Goal: Task Accomplishment & Management: Complete application form

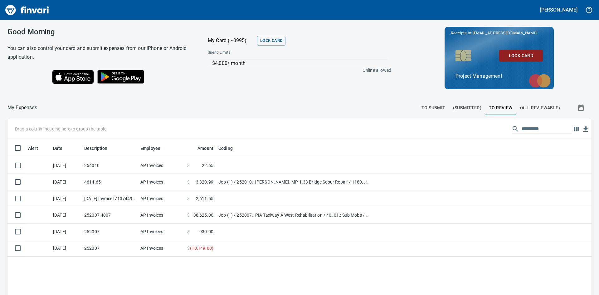
click at [497, 106] on span "To Review" at bounding box center [501, 108] width 24 height 8
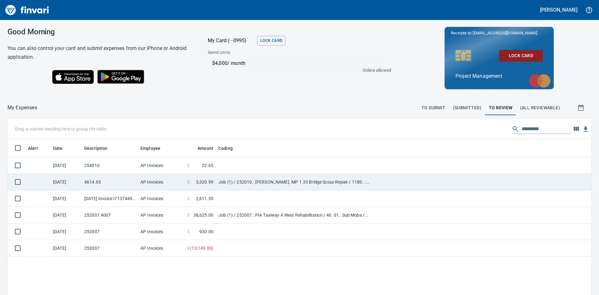
click at [87, 180] on td "4614.65" at bounding box center [110, 182] width 56 height 17
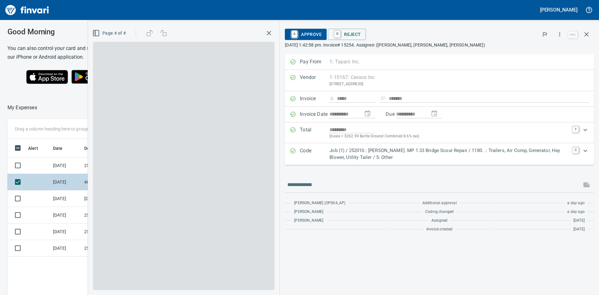
scroll to position [221, 418]
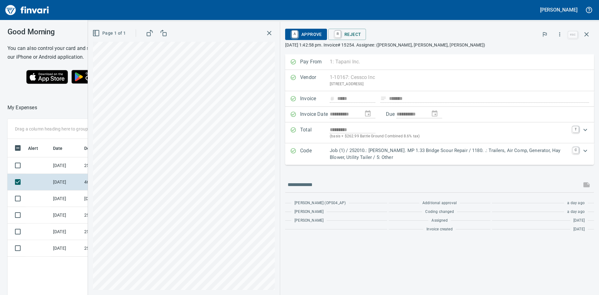
click at [584, 151] on icon "Expand" at bounding box center [585, 150] width 4 height 2
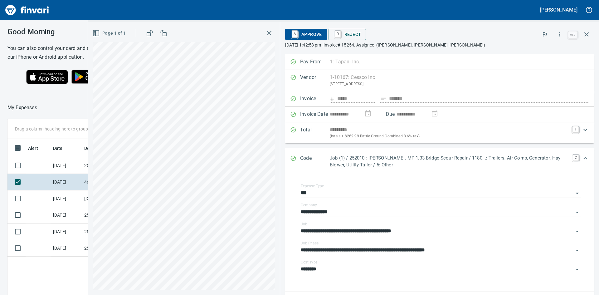
scroll to position [62, 0]
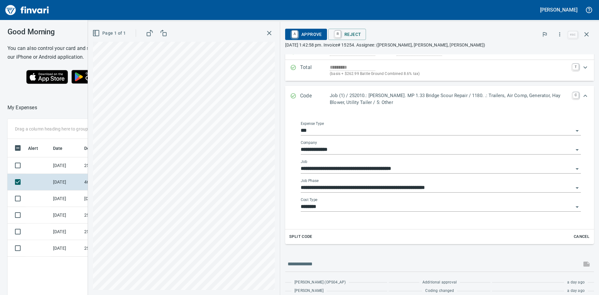
click at [575, 187] on icon "Open" at bounding box center [576, 188] width 3 height 2
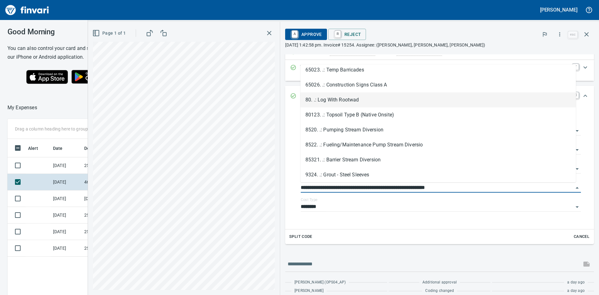
scroll to position [710, 0]
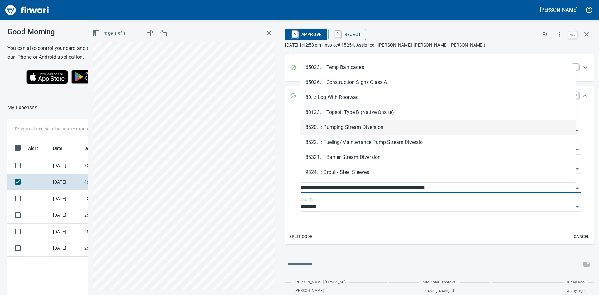
click at [357, 128] on li "8520. .: Pumping Stream Diversion" at bounding box center [437, 127] width 275 height 15
type input "**********"
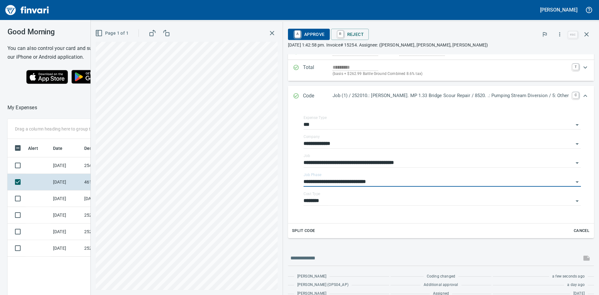
click at [322, 33] on span "A Approve" at bounding box center [309, 34] width 32 height 11
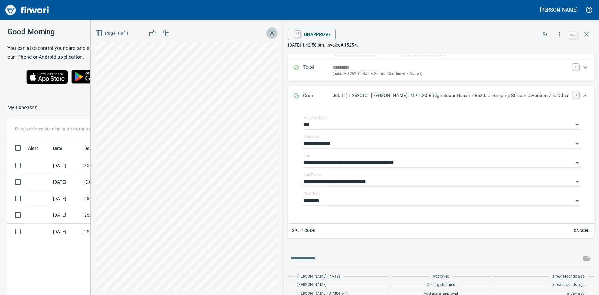
click at [276, 36] on icon "button" at bounding box center [271, 32] width 7 height 7
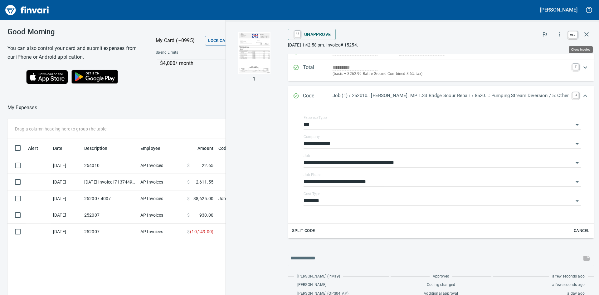
scroll to position [221, 418]
click at [588, 34] on icon "button" at bounding box center [586, 34] width 7 height 7
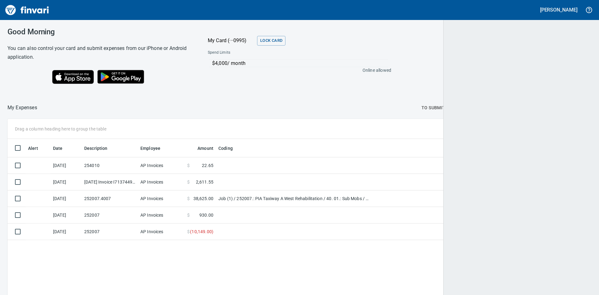
scroll to position [221, 573]
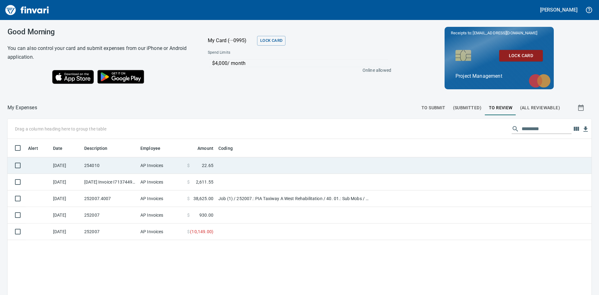
click at [94, 166] on td "254010" at bounding box center [110, 165] width 56 height 17
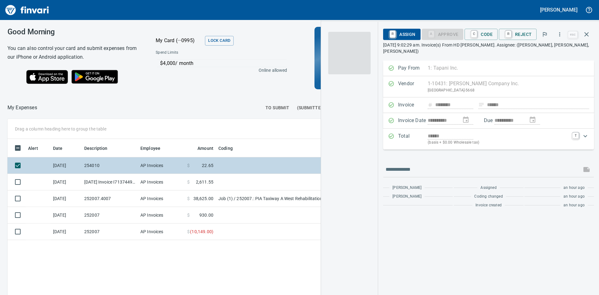
scroll to position [221, 418]
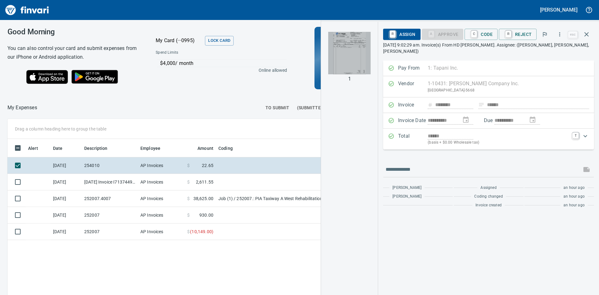
click at [343, 68] on img "button" at bounding box center [349, 53] width 42 height 42
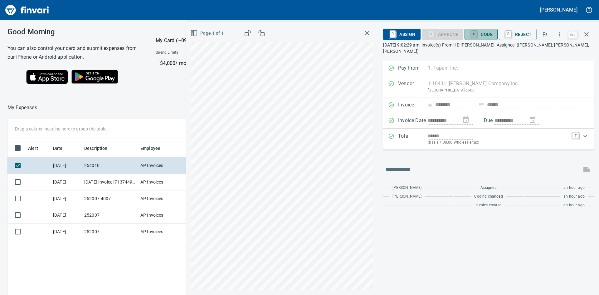
click at [477, 34] on link "C" at bounding box center [474, 34] width 6 height 7
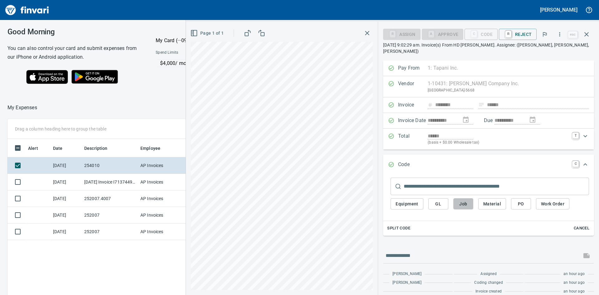
click at [463, 200] on span "Job" at bounding box center [463, 204] width 10 height 8
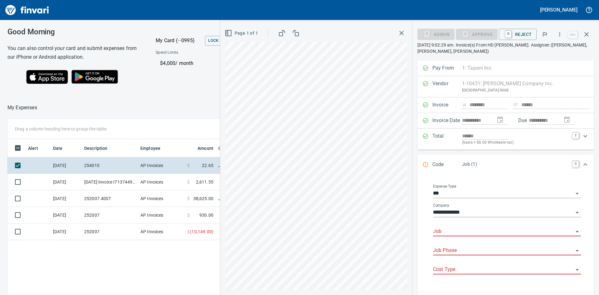
click at [468, 234] on input "Job" at bounding box center [503, 231] width 140 height 9
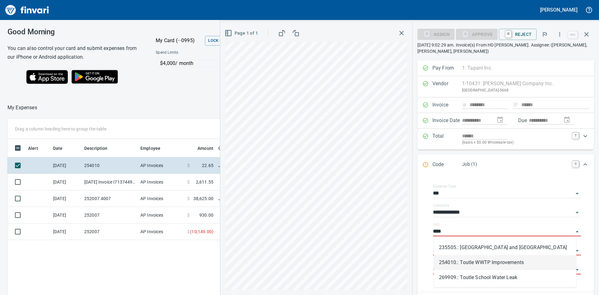
click at [479, 264] on li "254010.: Toutle WWTP Improvements" at bounding box center [505, 262] width 142 height 15
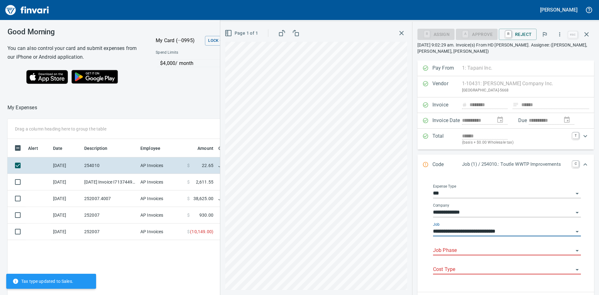
type input "**********"
click at [474, 249] on input "Job Phase" at bounding box center [503, 250] width 140 height 9
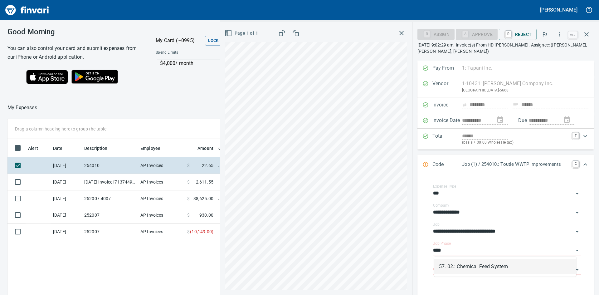
click at [485, 268] on li "57. 02.: Chemical Feed System" at bounding box center [505, 266] width 142 height 15
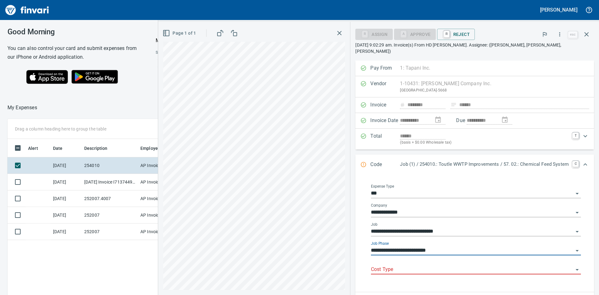
type input "**********"
click at [433, 265] on input "Cost Type" at bounding box center [472, 269] width 202 height 9
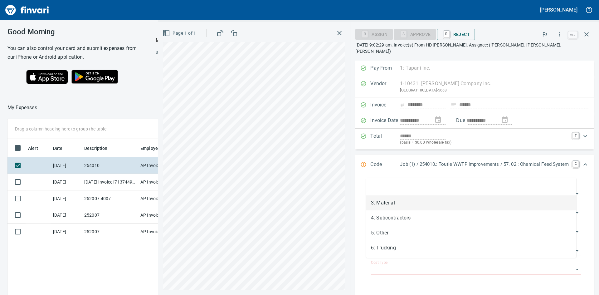
click at [396, 204] on li "3: Material" at bounding box center [471, 202] width 210 height 15
type input "**********"
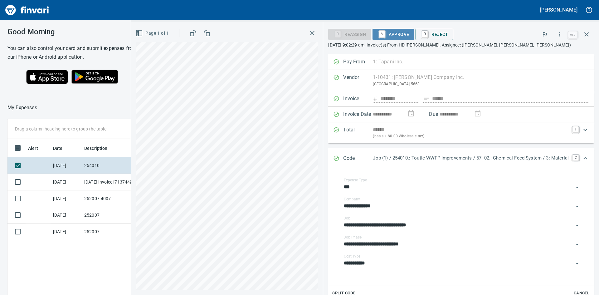
click at [393, 32] on span "A Approve" at bounding box center [393, 34] width 32 height 11
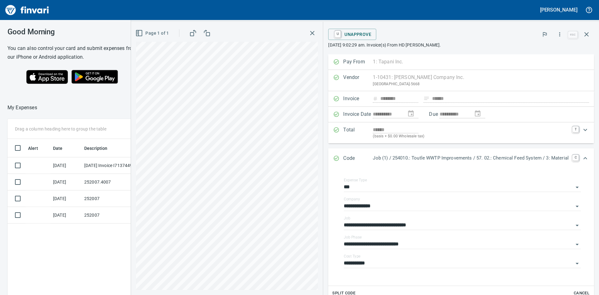
click at [310, 35] on icon "button" at bounding box center [312, 33] width 4 height 4
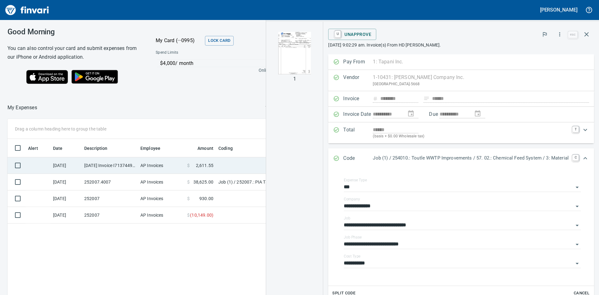
click at [111, 163] on td "[DATE] Invoice I7137449 from [PERSON_NAME] Company Inc. (1-10431)" at bounding box center [110, 165] width 56 height 17
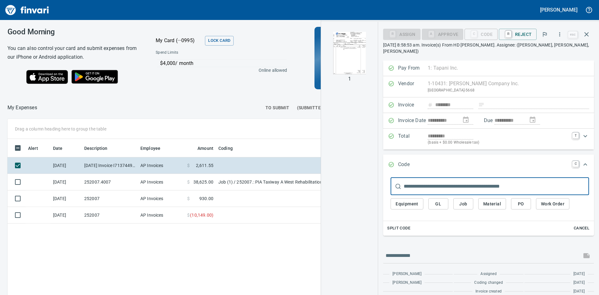
click at [352, 53] on img "button" at bounding box center [349, 53] width 42 height 42
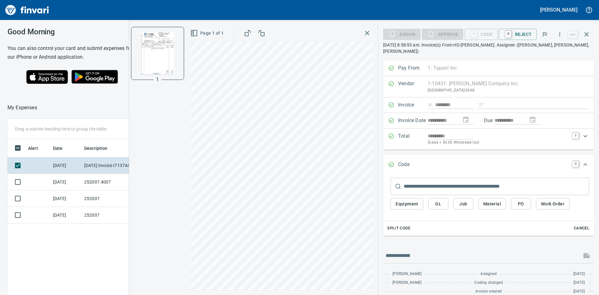
click at [367, 31] on icon "button" at bounding box center [366, 32] width 7 height 7
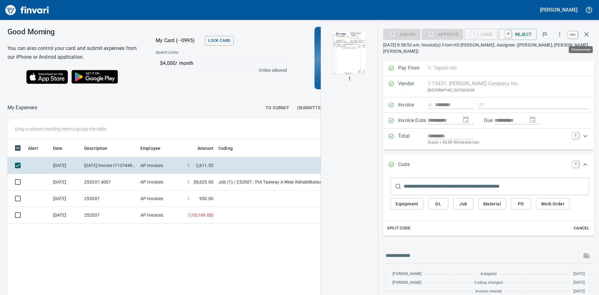
scroll to position [221, 418]
click at [588, 33] on icon "button" at bounding box center [586, 34] width 4 height 4
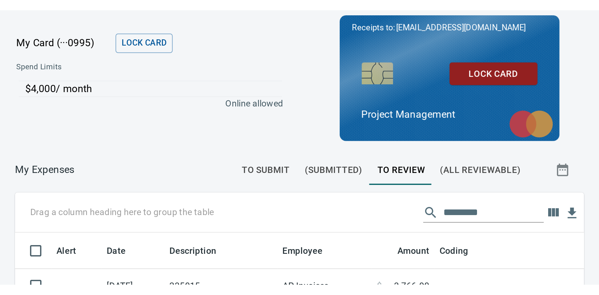
scroll to position [221, 574]
